Goal: Check status: Check status

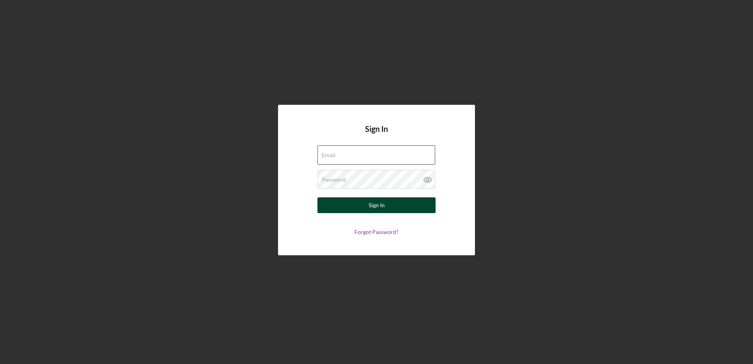
type input "[EMAIL_ADDRESS][DOMAIN_NAME]"
drag, startPoint x: 378, startPoint y: 206, endPoint x: 373, endPoint y: 209, distance: 5.3
click at [378, 206] on div "Sign In" at bounding box center [377, 205] width 16 height 16
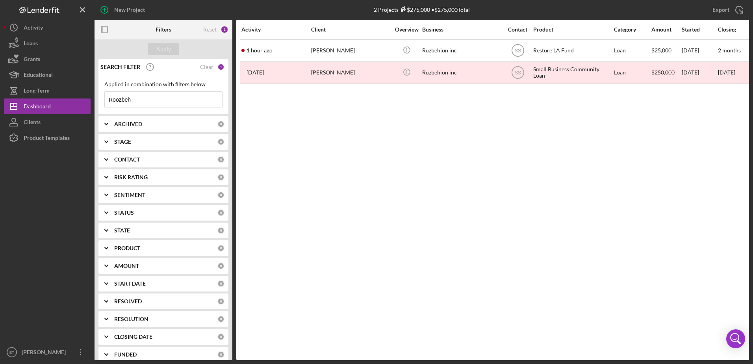
click at [192, 101] on input "Roozbeh" at bounding box center [163, 100] width 117 height 16
type input "shirt"
click at [186, 104] on input at bounding box center [163, 100] width 117 height 16
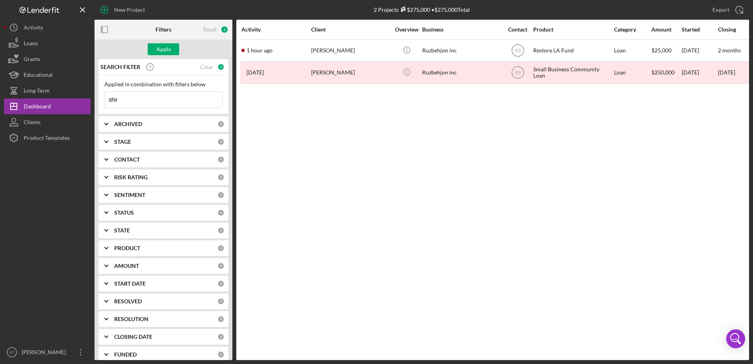
click at [159, 106] on input "shir" at bounding box center [163, 100] width 117 height 16
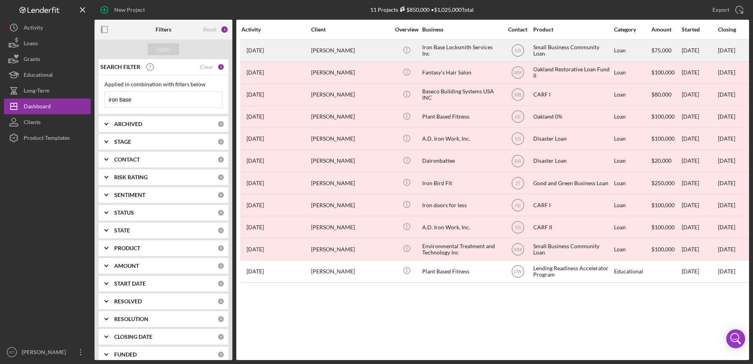
type input "iron base"
click at [442, 48] on div "Iron Base Locksmith Services Inc" at bounding box center [461, 50] width 79 height 21
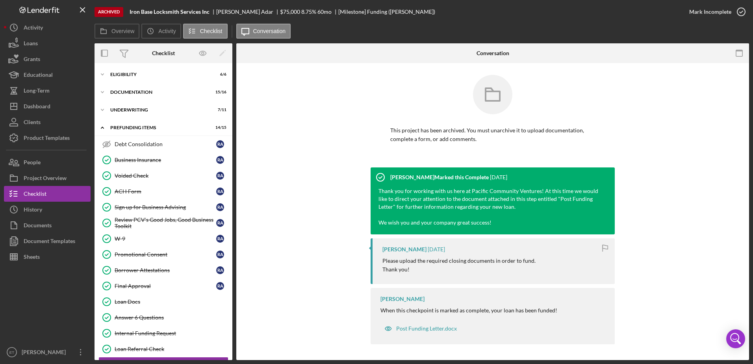
scroll to position [20, 0]
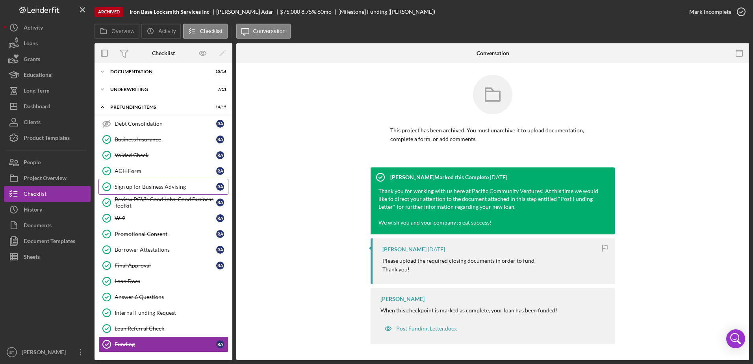
click at [130, 187] on div "Sign up for Business Advising" at bounding box center [166, 187] width 102 height 6
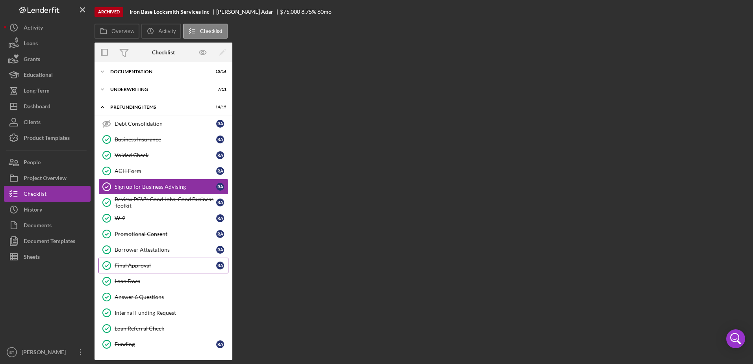
scroll to position [20, 0]
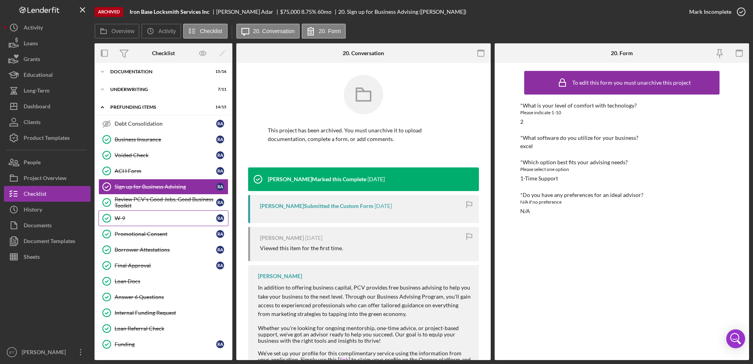
click at [150, 215] on div "W-9" at bounding box center [166, 218] width 102 height 6
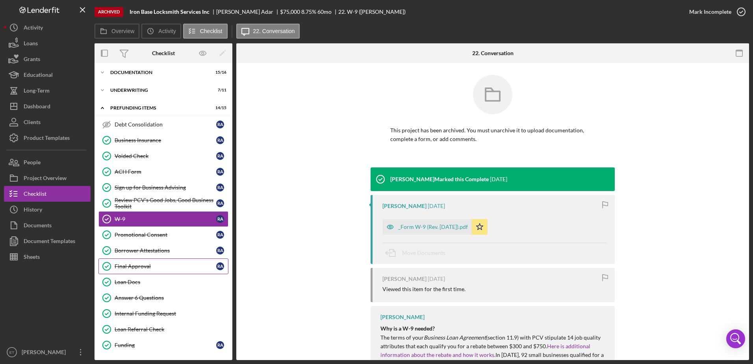
scroll to position [20, 0]
